Goal: Information Seeking & Learning: Learn about a topic

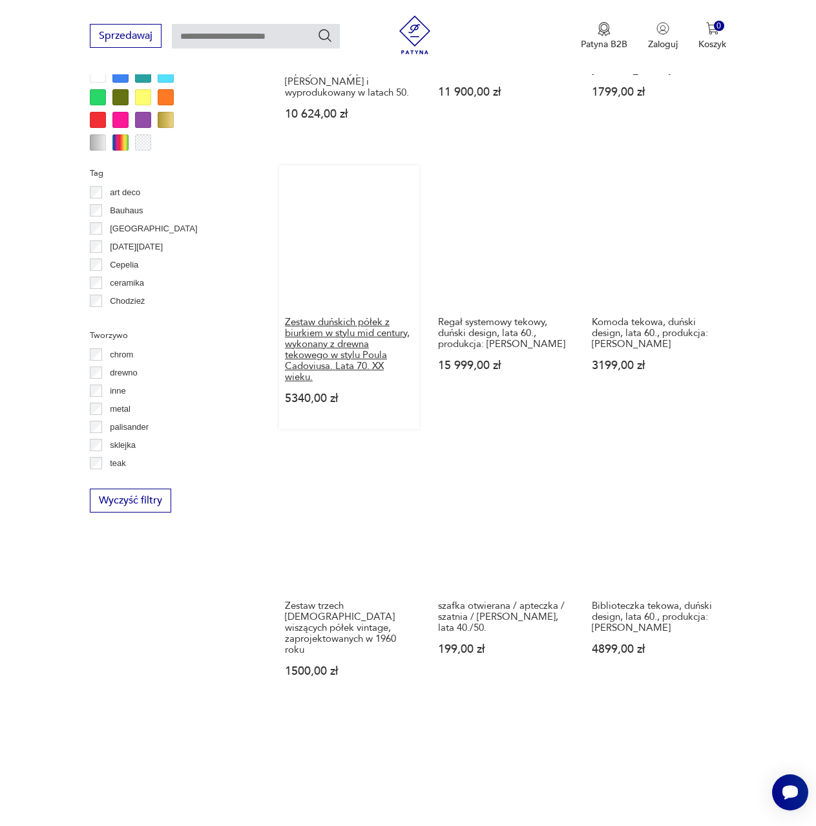
scroll to position [1311, 0]
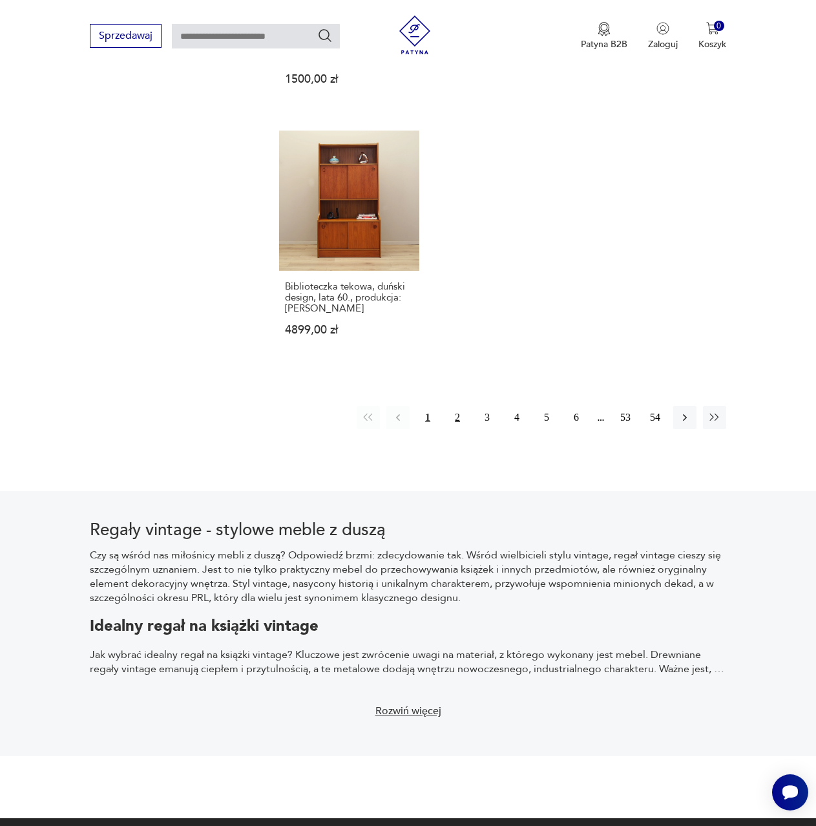
click at [453, 409] on button "2" at bounding box center [457, 417] width 23 height 23
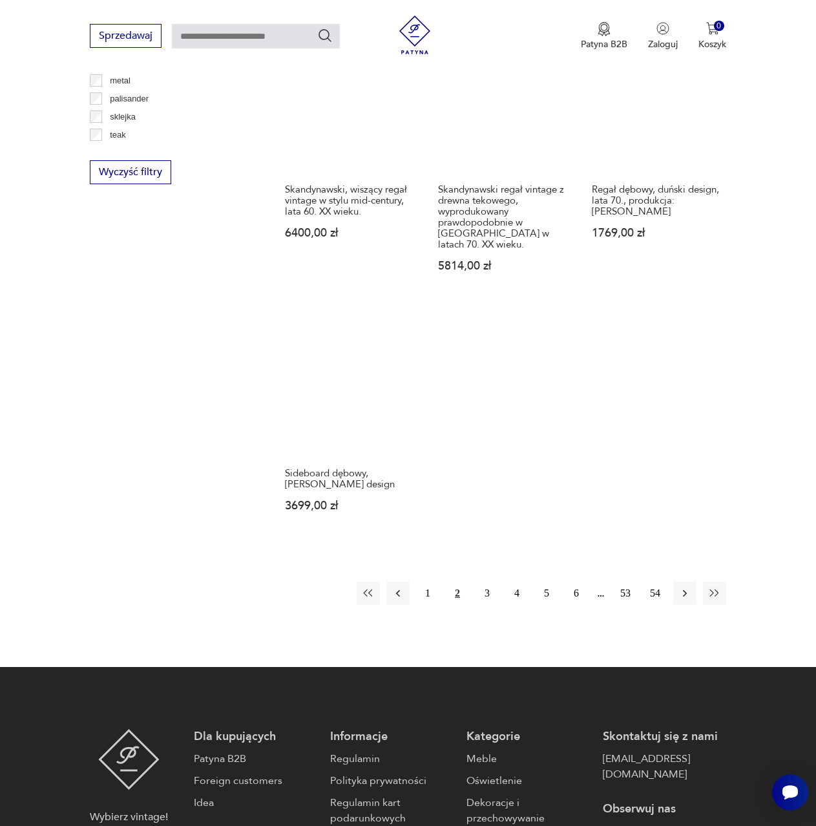
scroll to position [1802, 0]
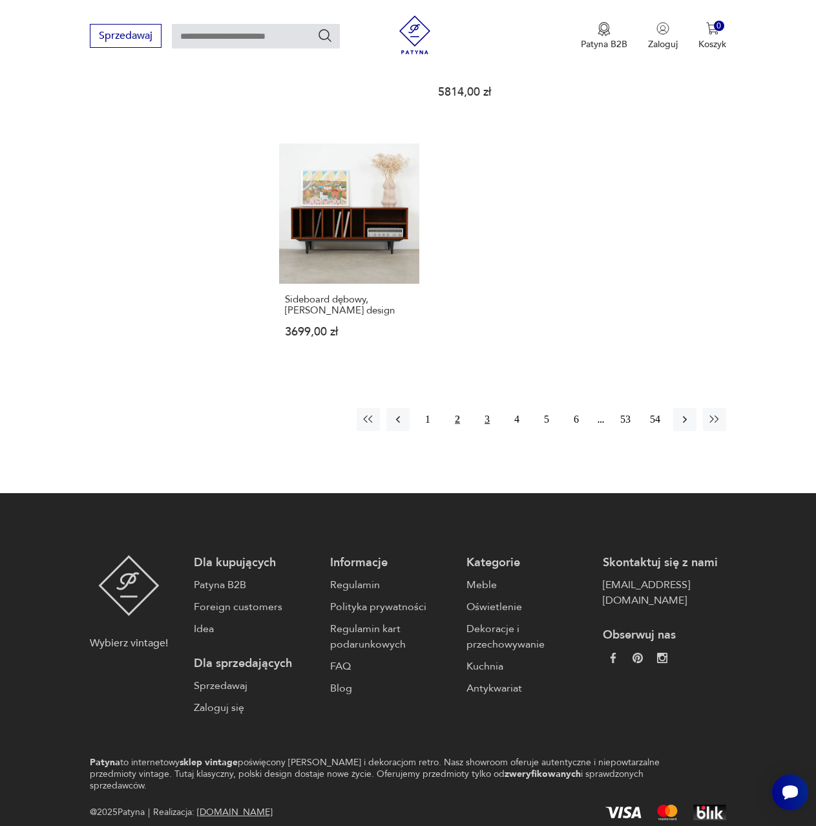
click at [481, 408] on button "3" at bounding box center [486, 419] width 23 height 23
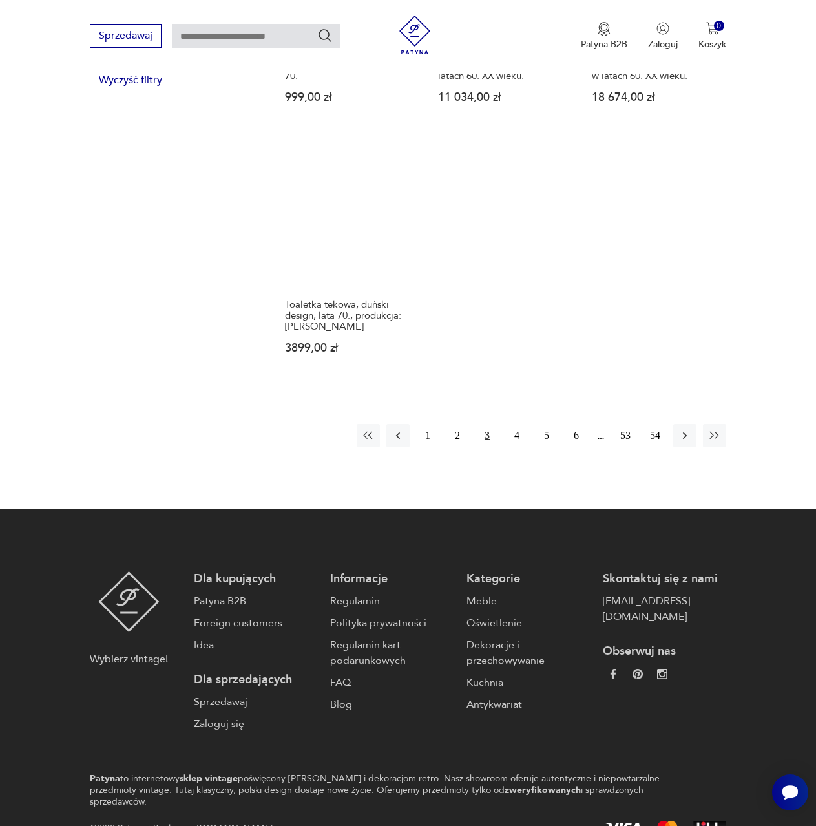
scroll to position [1716, 0]
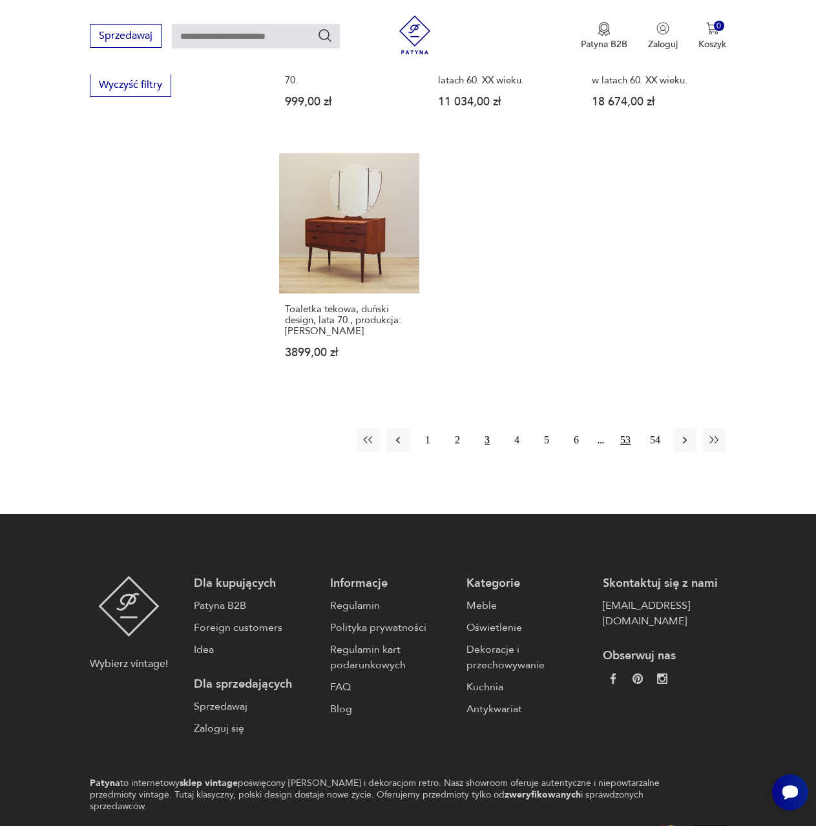
click at [629, 436] on button "53" at bounding box center [625, 439] width 23 height 23
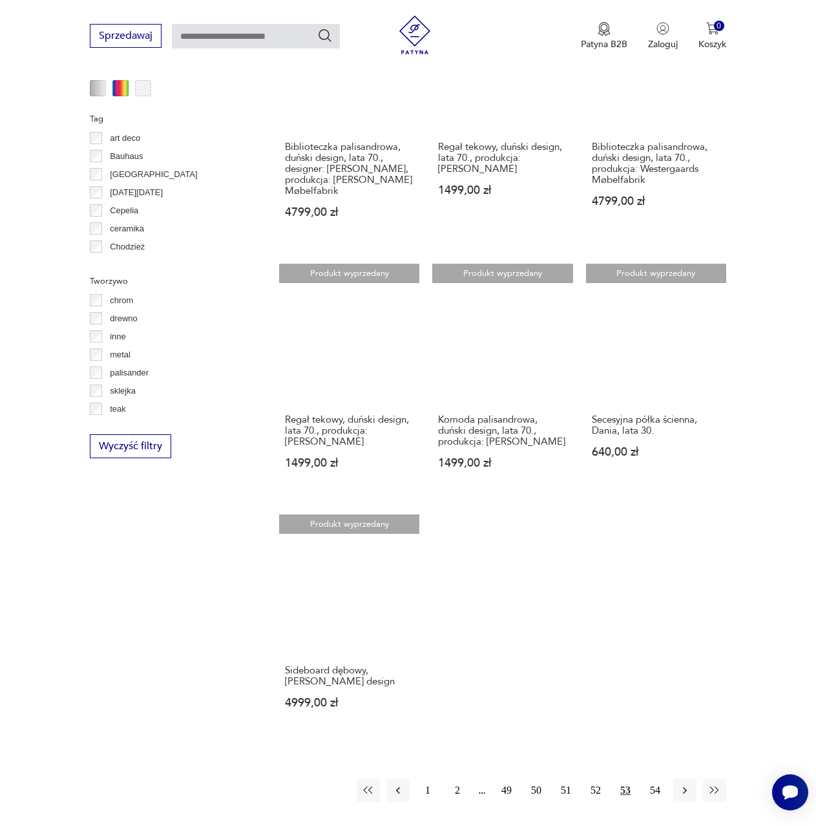
scroll to position [1769, 0]
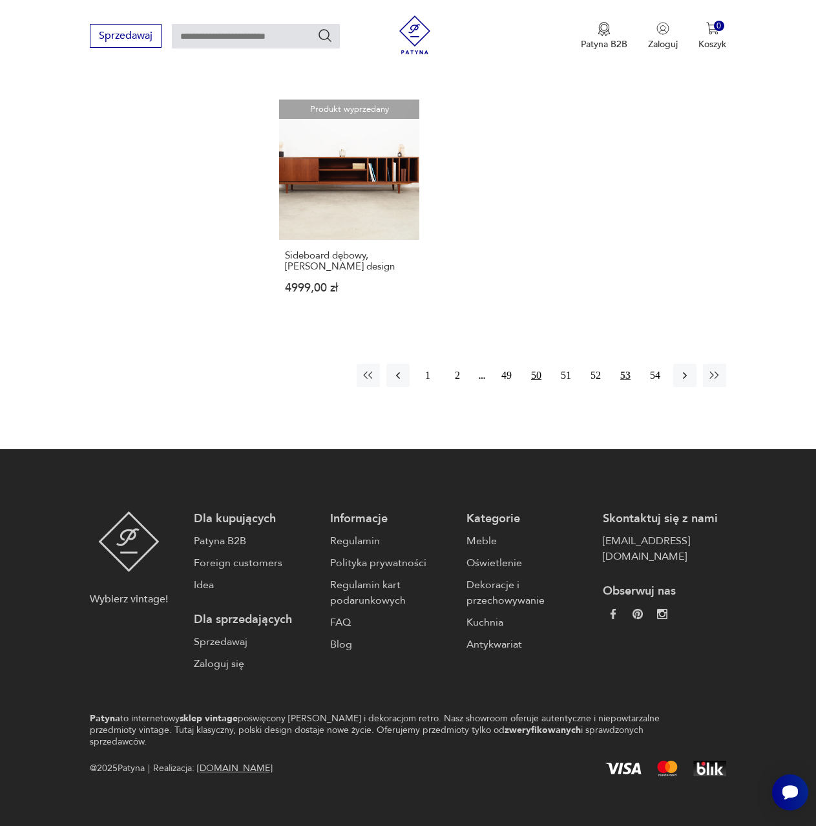
click at [525, 369] on button "50" at bounding box center [536, 375] width 23 height 23
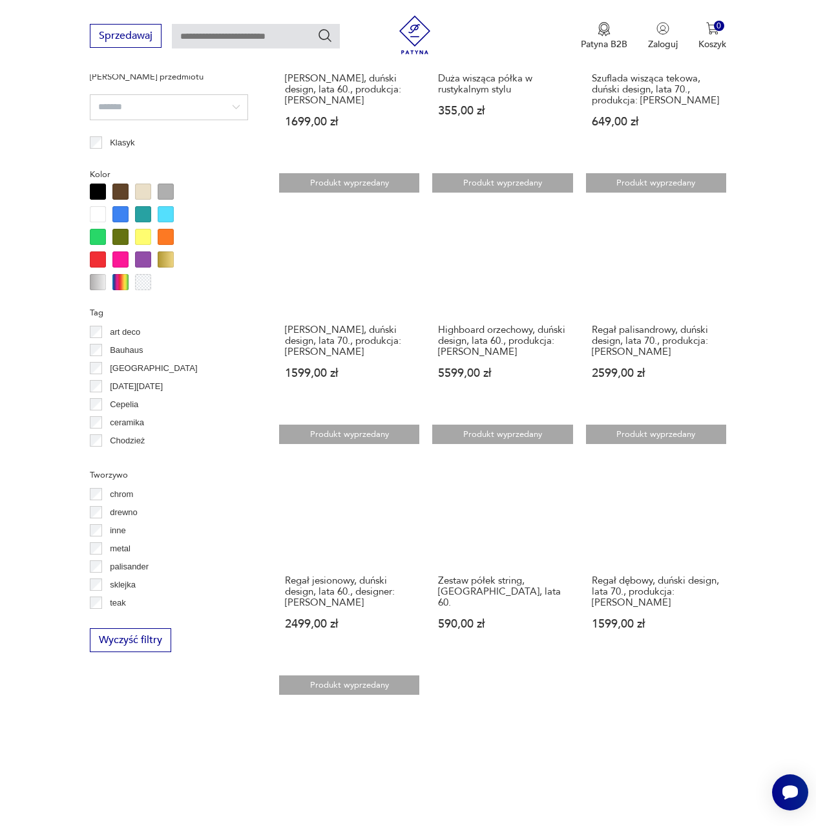
scroll to position [1098, 0]
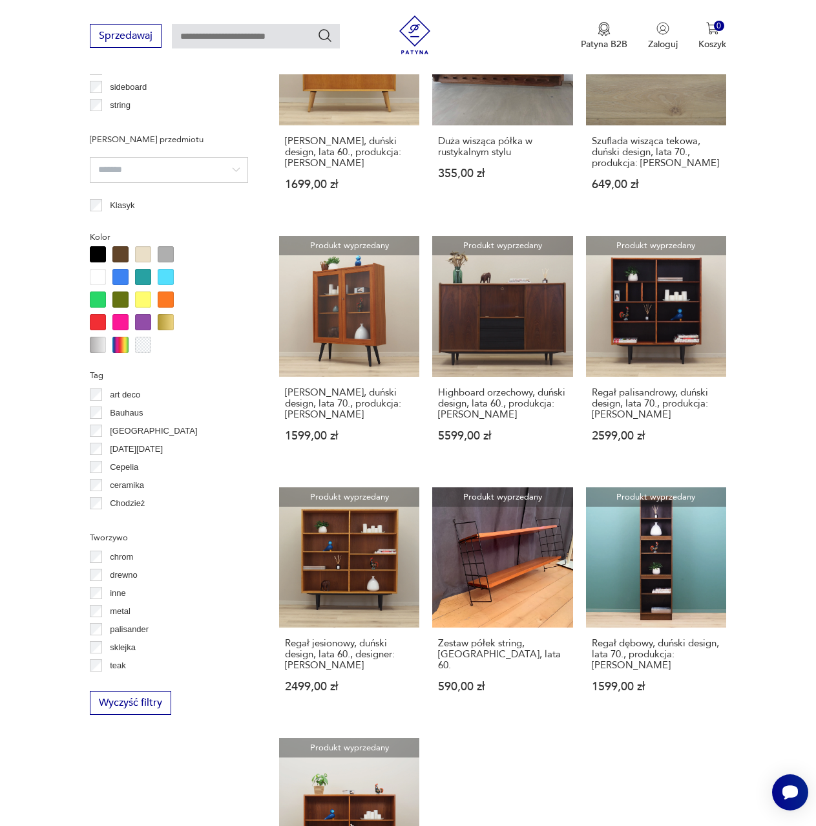
click at [119, 255] on div at bounding box center [120, 254] width 16 height 16
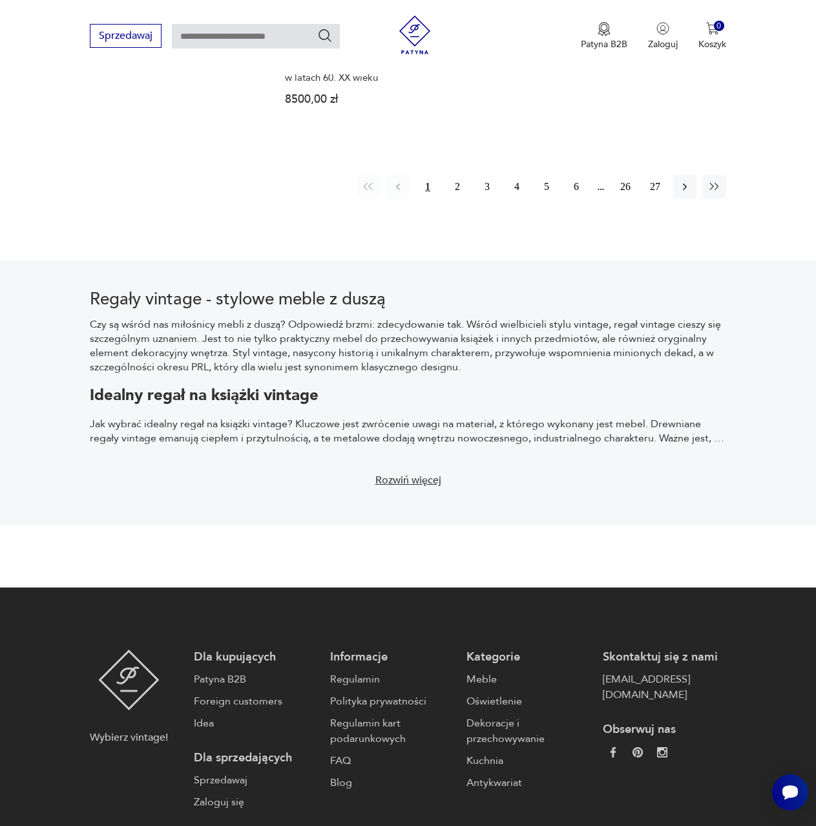
scroll to position [2152, 0]
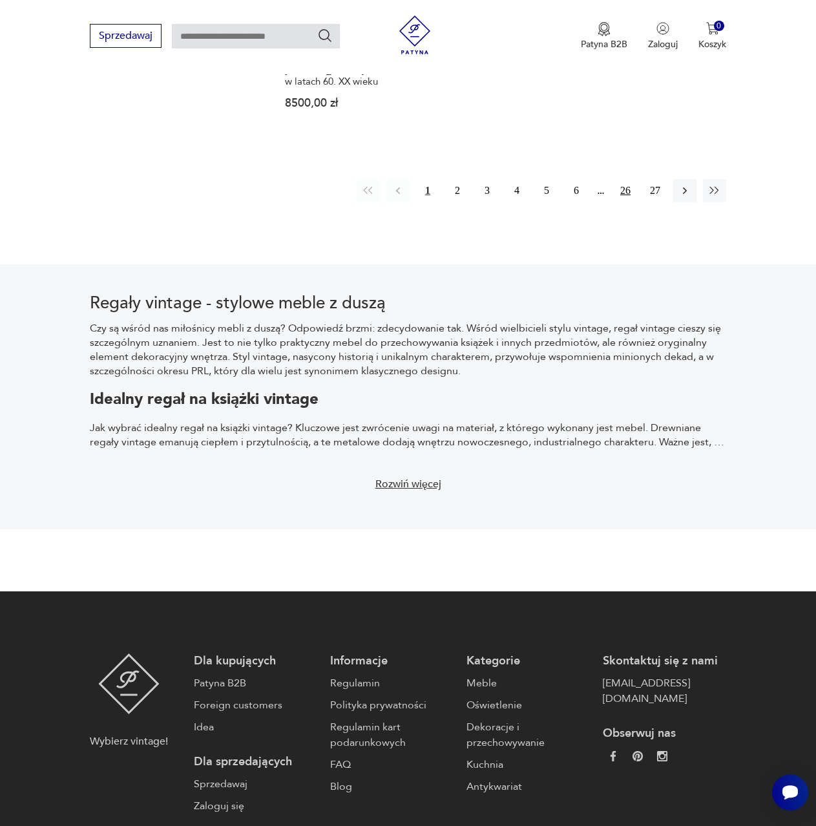
click at [618, 179] on button "26" at bounding box center [625, 190] width 23 height 23
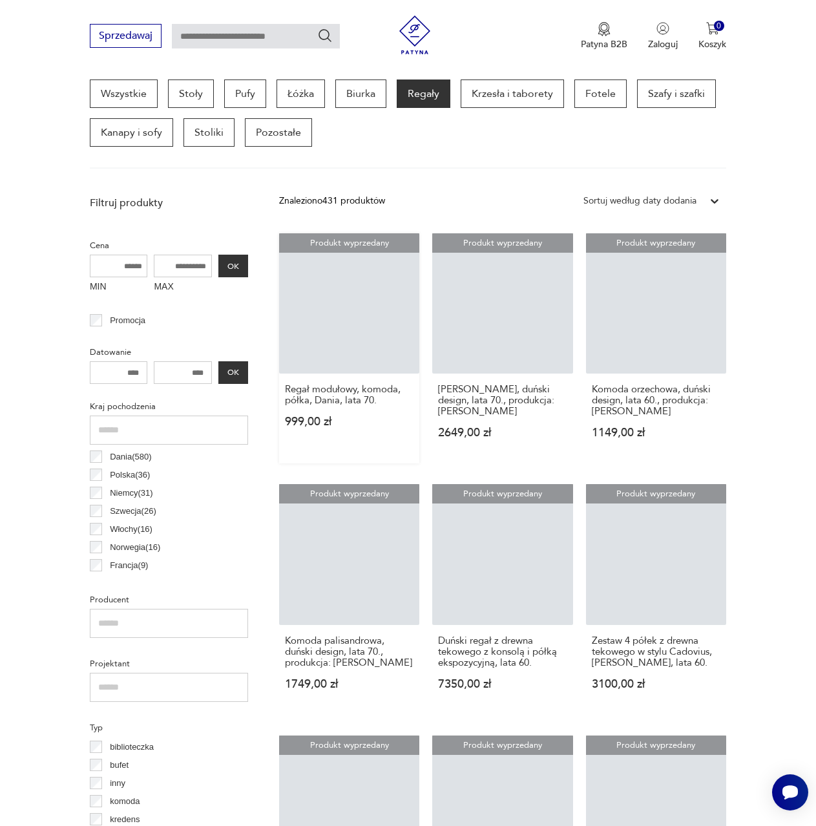
scroll to position [343, 0]
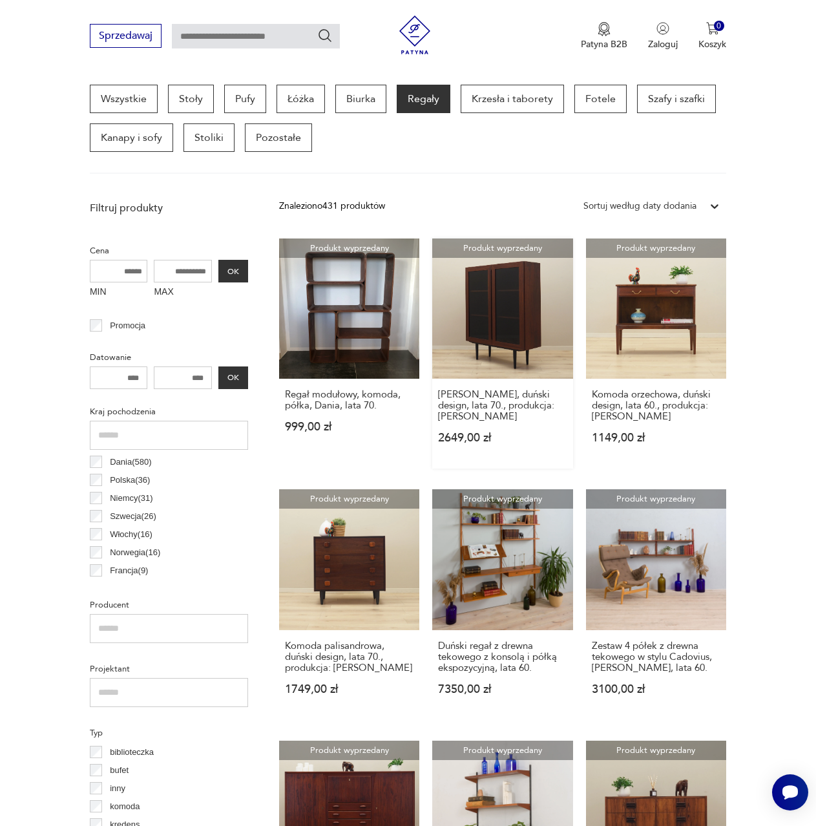
click at [509, 275] on link "Produkt wyprzedany [PERSON_NAME], duński design, lata 70., produkcja: [PERSON_N…" at bounding box center [502, 353] width 140 height 230
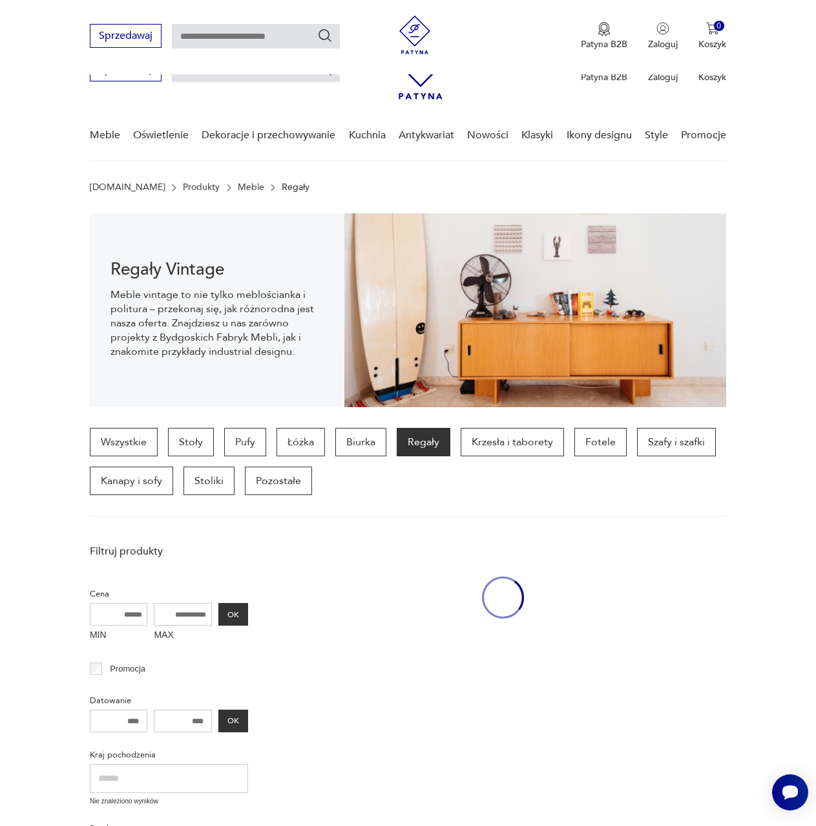
scroll to position [343, 0]
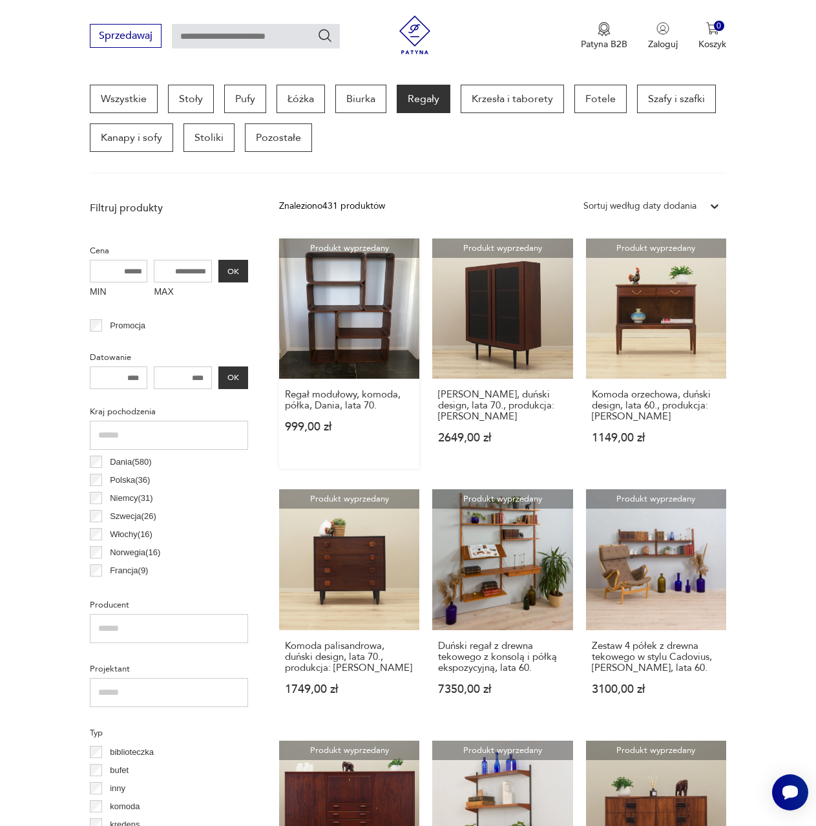
click at [389, 300] on link "Produkt wyprzedany Regał modułowy, komoda, półka, Dania, lata 70. 999,00 zł" at bounding box center [349, 353] width 140 height 230
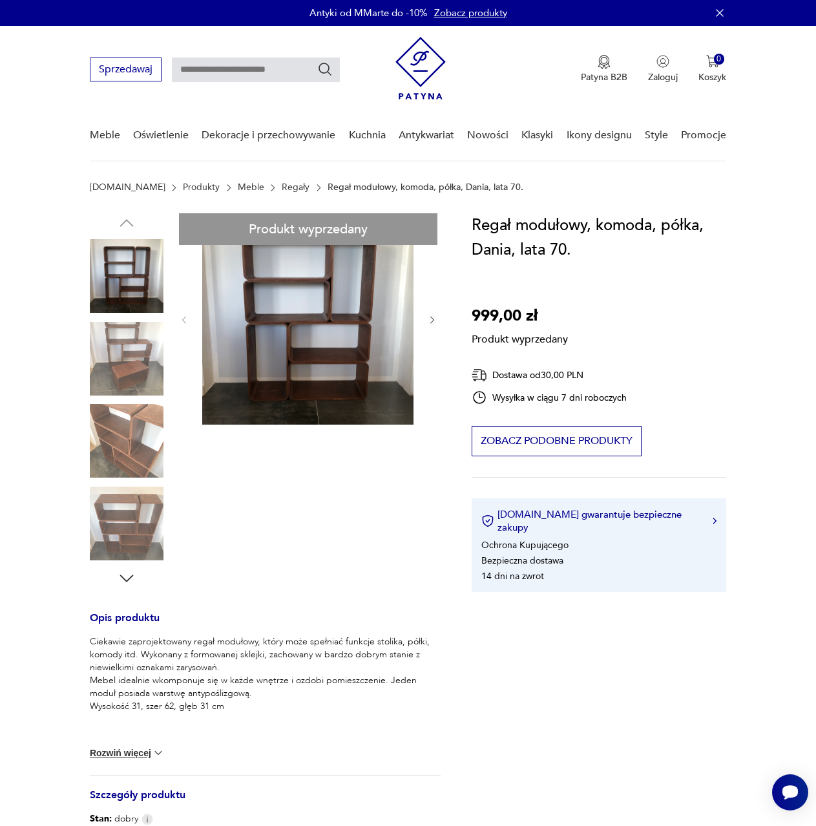
drag, startPoint x: 267, startPoint y: 290, endPoint x: 268, endPoint y: 304, distance: 14.2
click at [268, 301] on div "Produkt wyprzedany Opis produktu Ciekawie zaprojektowany regał modułowy, który …" at bounding box center [265, 628] width 351 height 830
